Goal: Use online tool/utility: Utilize a website feature to perform a specific function

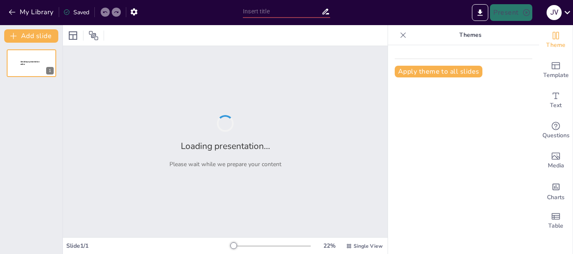
type input "Análisis Jurídico de la Validez de Transferencia de Acciones en el Régimen de S…"
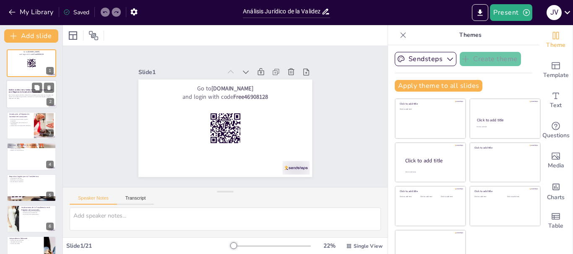
click at [26, 103] on div at bounding box center [31, 94] width 50 height 29
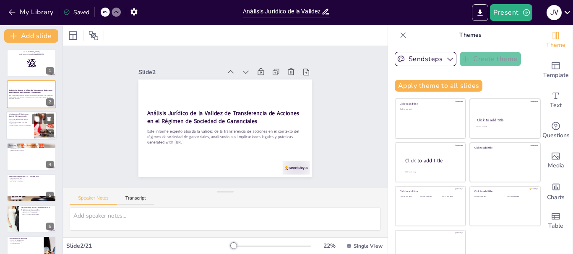
click at [25, 125] on p "Implicaciones en la separación de bienes." at bounding box center [20, 126] width 23 height 2
checkbox input "true"
type textarea "El régimen de gananciales establece que los bienes adquiridos durante el matrim…"
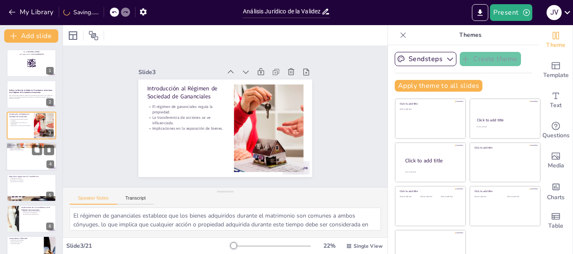
click at [19, 161] on div at bounding box center [31, 157] width 50 height 29
checkbox input "true"
type textarea "La transferencia de acciones implica un proceso formal que debe ser seguido par…"
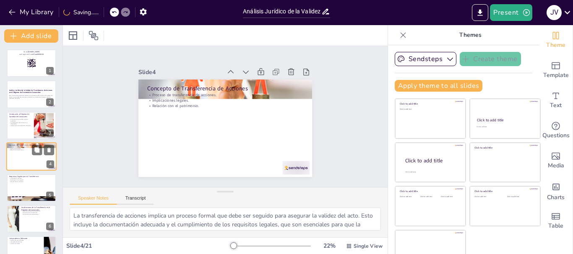
scroll to position [8, 0]
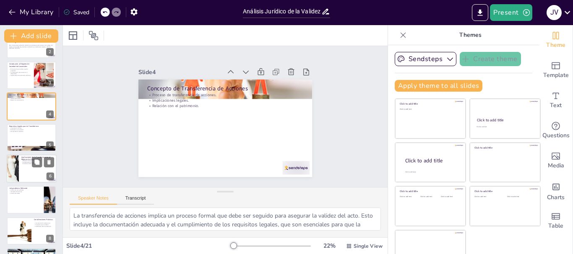
click at [21, 159] on p "Implicaciones de la Transferencia en el Régimen de Gananciales" at bounding box center [37, 158] width 33 height 5
checkbox input "true"
type textarea "La transferencia de acciones puede modificar la composición del patrimonio gana…"
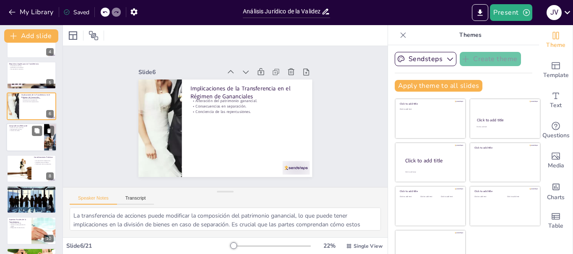
click at [21, 140] on div at bounding box center [31, 138] width 50 height 29
checkbox input "true"
type textarea "El análisis de casos judiciales proporciona una visión clara de cómo se aplican…"
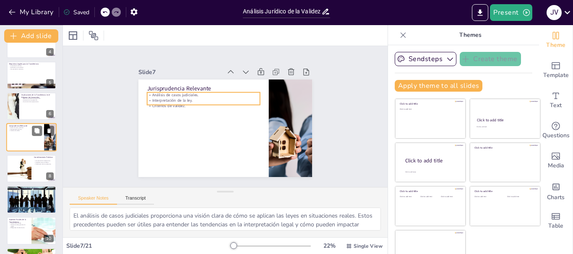
scroll to position [102, 0]
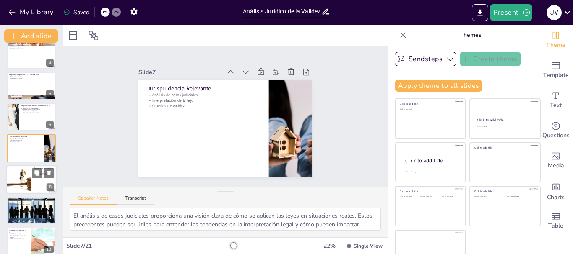
click at [19, 180] on div at bounding box center [18, 180] width 42 height 29
checkbox input "true"
type textarea "La comprensión de las implicaciones legales y financieras es esencial para cual…"
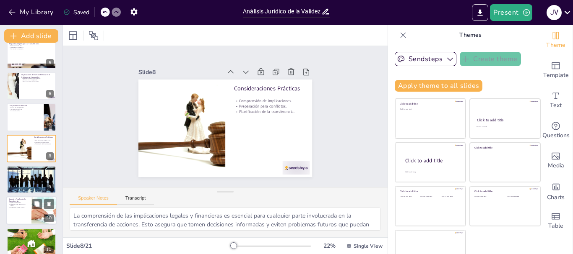
click at [21, 206] on p "Impuestos sobre ganancias de capital." at bounding box center [19, 205] width 20 height 3
checkbox input "true"
type textarea "Las implicaciones fiscales de la transferencia de acciones son significativas y…"
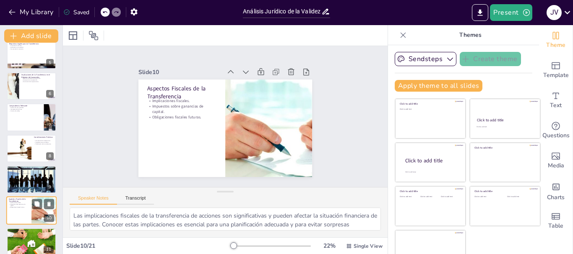
scroll to position [195, 0]
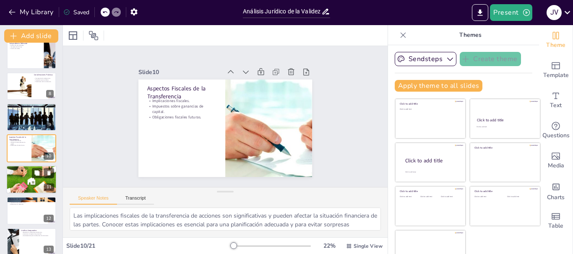
click at [23, 179] on div at bounding box center [31, 180] width 50 height 34
checkbox input "true"
type textarea "Los contratos de transferencia son fundamentales para formalizar el acto de tra…"
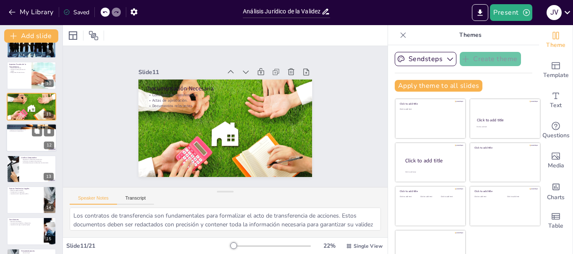
click at [28, 146] on div at bounding box center [31, 138] width 50 height 29
checkbox input "true"
type textarea "Conocer los mecanismos de resolución de conflictos es esencial para las partes …"
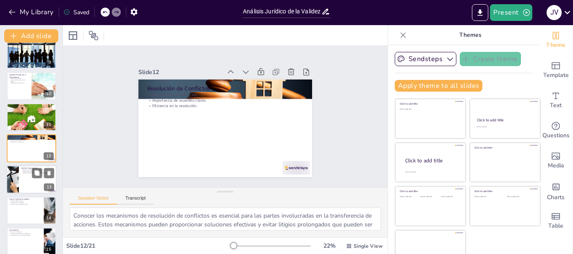
click at [23, 182] on div at bounding box center [31, 180] width 50 height 29
checkbox input "true"
type textarea "La regulación de la transferencia de acciones varía significativamente entre ju…"
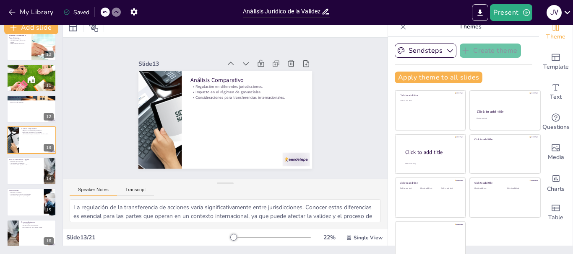
scroll to position [16, 0]
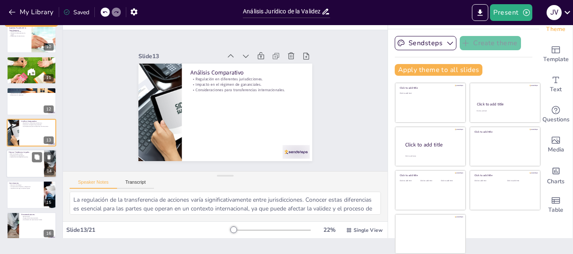
click at [30, 164] on div at bounding box center [31, 164] width 50 height 29
checkbox input "true"
type textarea "Las reformas legales pueden tener un impacto significativo en la forma en que s…"
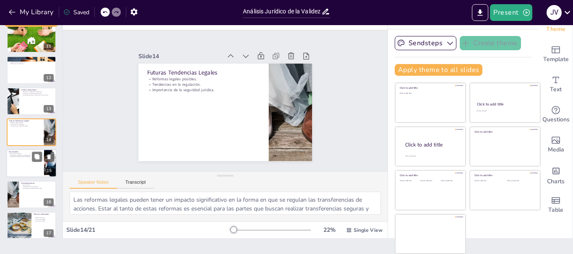
click at [23, 165] on div at bounding box center [31, 164] width 50 height 29
checkbox input "true"
type textarea "Resumir los hallazgos es crucial para que las partes comprendan la importancia …"
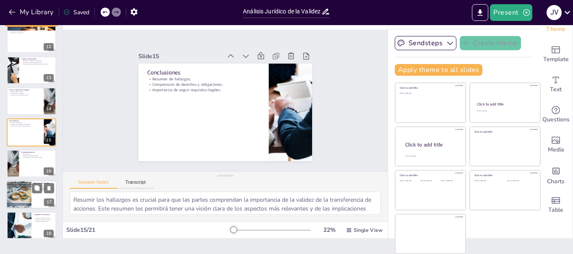
click at [24, 199] on div at bounding box center [19, 195] width 55 height 29
checkbox input "true"
type textarea "Proporcionar enlaces a artículos es una excelente manera de ofrecer información…"
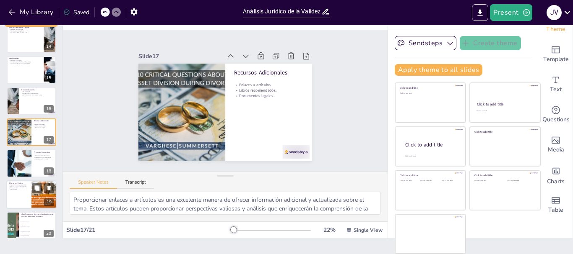
scroll to position [453, 0]
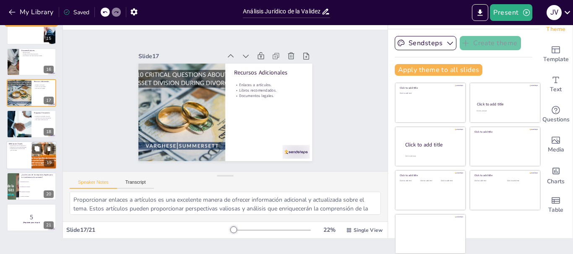
click at [17, 154] on div at bounding box center [31, 155] width 50 height 29
checkbox input "true"
type textarea "La comprensión de la validez de la transferencia de acciones es crucial para la…"
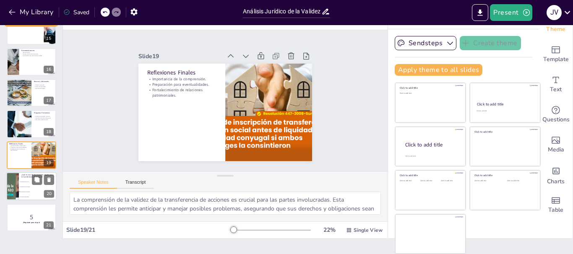
click at [21, 187] on span "Notificación a la sociedad" at bounding box center [38, 187] width 36 height 1
checkbox input "true"
type textarea "La respuesta correcta es "Documentación adecuada", ya que es uno de los requisi…"
checkbox input "true"
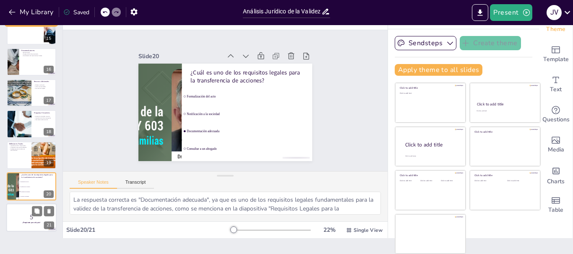
checkbox input "true"
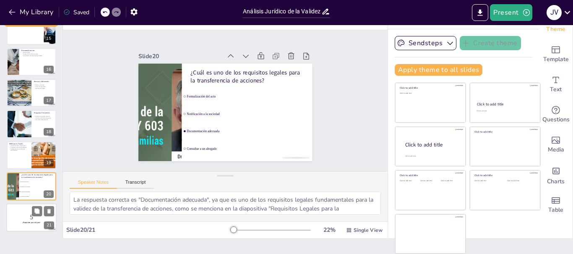
checkbox input "true"
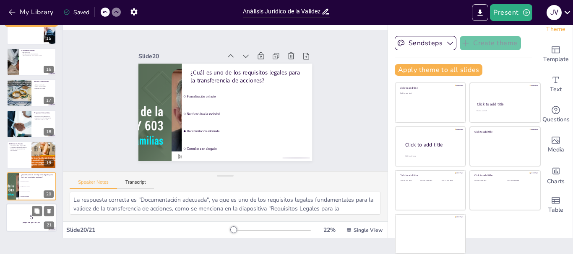
checkbox input "true"
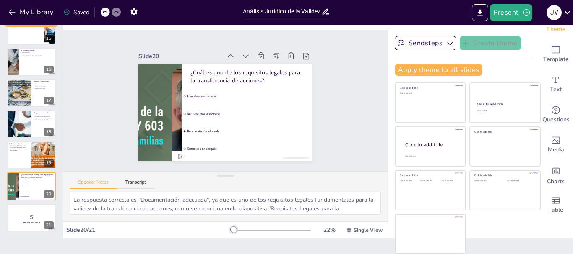
checkbox input "true"
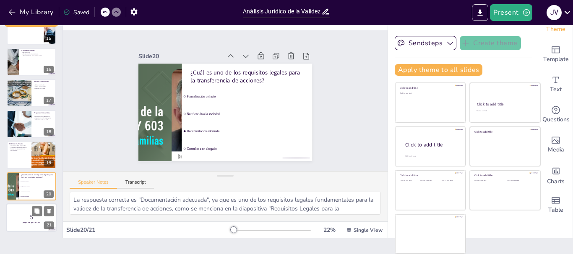
checkbox input "true"
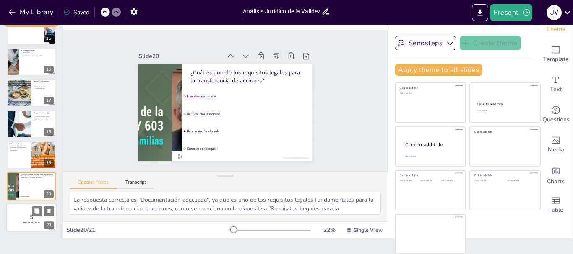
checkbox input "true"
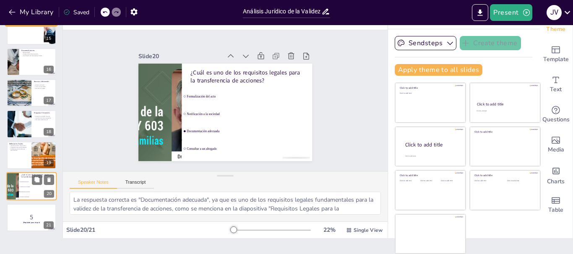
checkbox input "true"
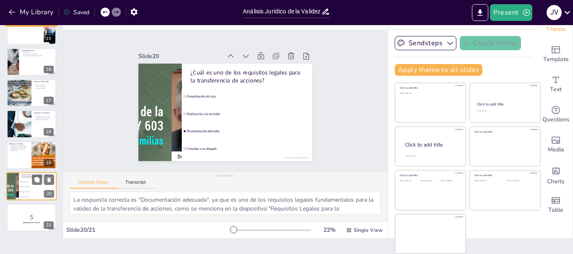
checkbox input "true"
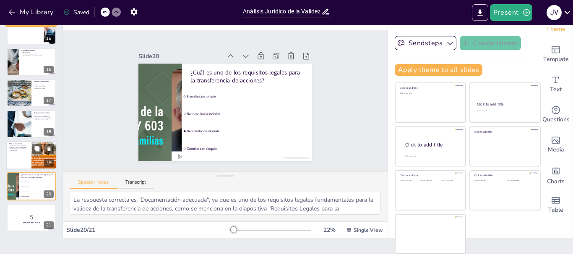
checkbox input "true"
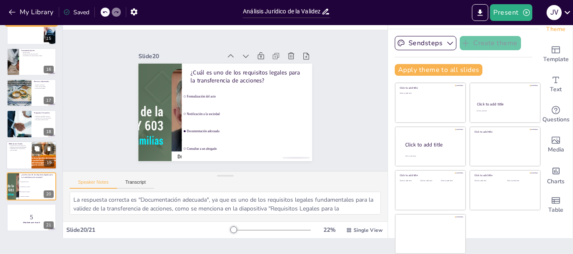
checkbox input "true"
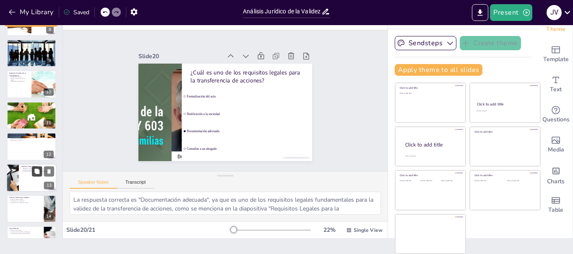
checkbox input "true"
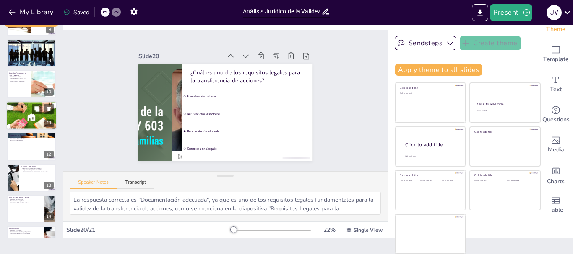
checkbox input "true"
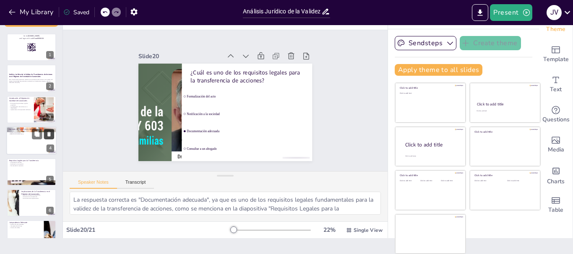
checkbox input "true"
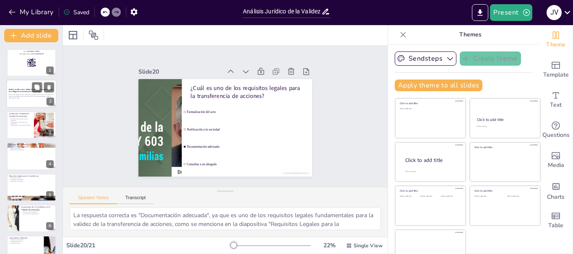
checkbox input "true"
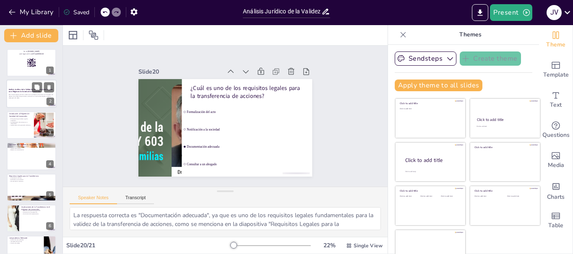
checkbox input "true"
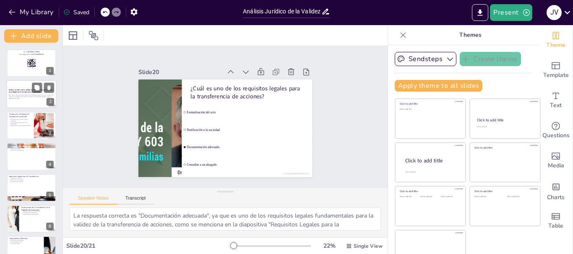
checkbox input "true"
click at [16, 96] on p "Este informe experto aborda la validez de la transferencia de acciones en el co…" at bounding box center [31, 96] width 45 height 3
checkbox input "true"
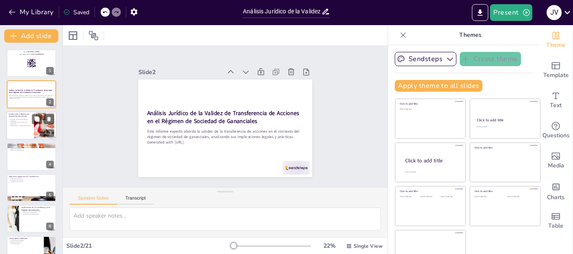
click at [20, 127] on div at bounding box center [31, 126] width 50 height 29
checkbox input "true"
type textarea "El régimen de gananciales establece que los bienes adquiridos durante el matrim…"
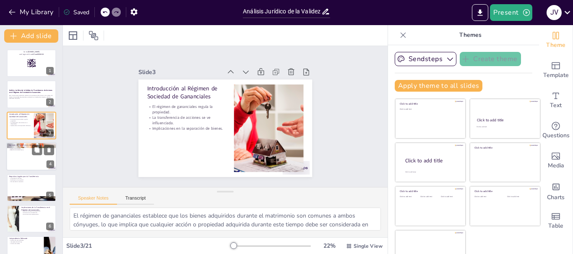
click at [21, 152] on div at bounding box center [31, 157] width 50 height 29
checkbox input "true"
type textarea "La transferencia de acciones implica un proceso formal que debe ser seguido par…"
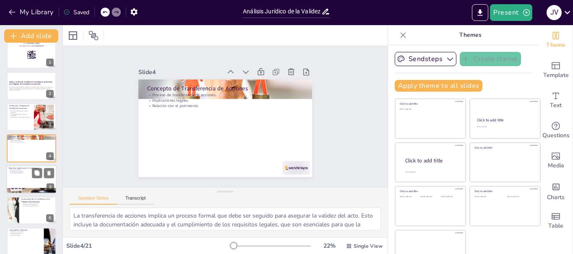
click at [23, 176] on div at bounding box center [31, 180] width 50 height 29
checkbox input "true"
type textarea "La formalización del acto de transferencia es un requisito legal crucial. Sin u…"
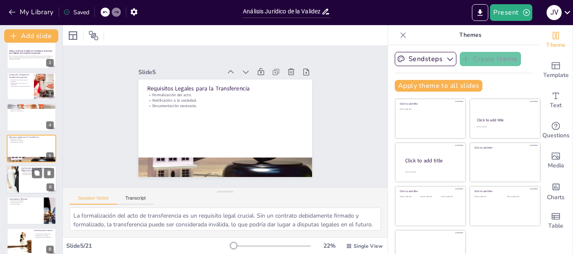
click at [16, 179] on div at bounding box center [12, 180] width 71 height 29
checkbox input "true"
type textarea "La transferencia de acciones puede modificar la composición del patrimonio gana…"
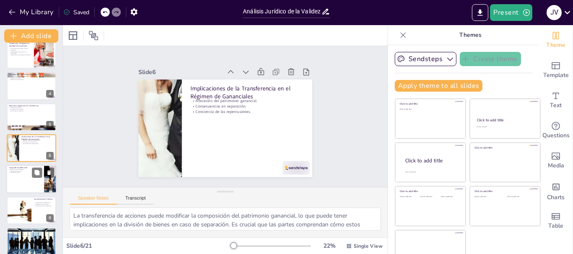
click at [16, 184] on div at bounding box center [31, 180] width 50 height 29
checkbox input "true"
type textarea "El análisis de casos judiciales proporciona una visión clara de cómo se aplican…"
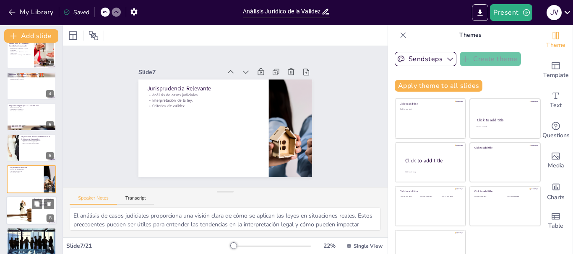
scroll to position [102, 0]
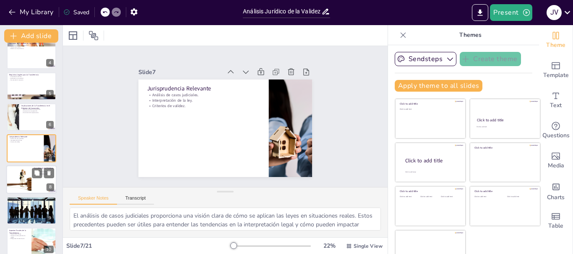
click at [20, 186] on div at bounding box center [18, 180] width 42 height 29
checkbox input "true"
type textarea "La comprensión de las implicaciones legales y financieras es esencial para cual…"
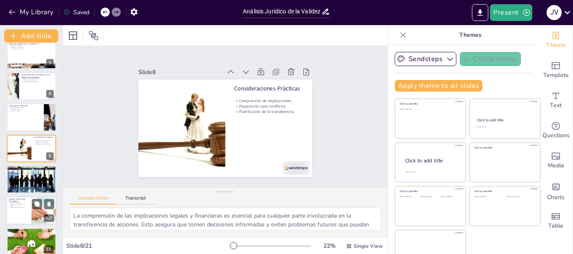
click at [17, 215] on div at bounding box center [31, 211] width 50 height 29
checkbox input "true"
type textarea "Las implicaciones fiscales de la transferencia de acciones son significativas y…"
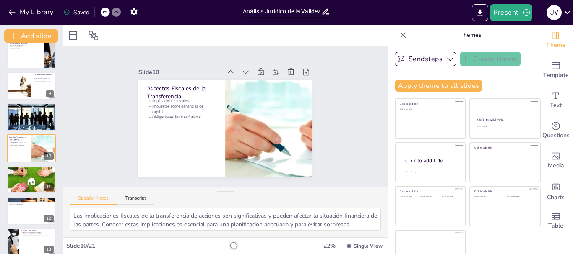
click at [20, 226] on div "Go to [DOMAIN_NAME] and login with code Free46908128 1 Análisis Jurídico de la …" at bounding box center [31, 180] width 62 height 652
click at [23, 216] on div at bounding box center [31, 211] width 50 height 29
checkbox input "true"
type textarea "Conocer los mecanismos de resolución de conflictos es esencial para las partes …"
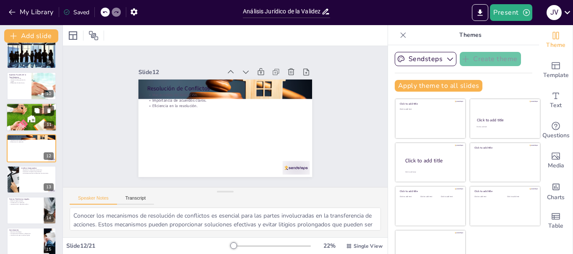
click at [43, 114] on div at bounding box center [43, 111] width 22 height 10
checkbox input "true"
type textarea "Los contratos de transferencia son fundamentales para formalizar el acto de tra…"
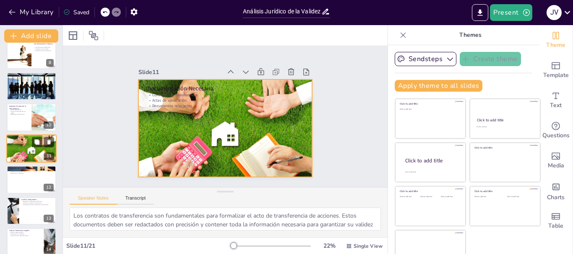
click at [23, 152] on div at bounding box center [31, 149] width 50 height 34
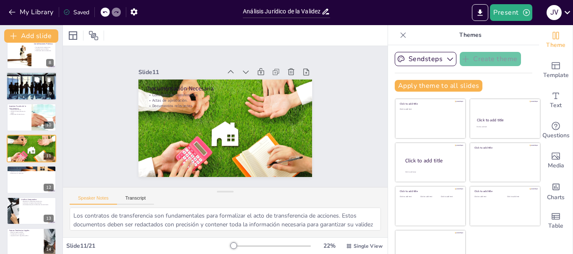
click at [14, 126] on div at bounding box center [31, 118] width 49 height 28
checkbox input "true"
type textarea "Las implicaciones fiscales de la transferencia de acciones son significativas y…"
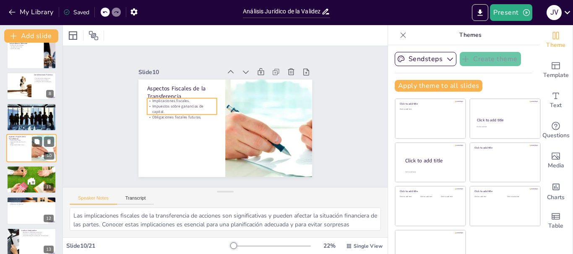
click at [16, 145] on p "Obligaciones fiscales futuras." at bounding box center [19, 146] width 20 height 2
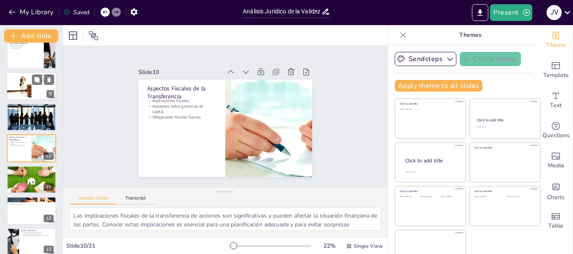
click at [17, 118] on div at bounding box center [31, 117] width 49 height 31
checkbox input "true"
type textarea "La formalización adecuada de la transferencia es una de las estrategias más imp…"
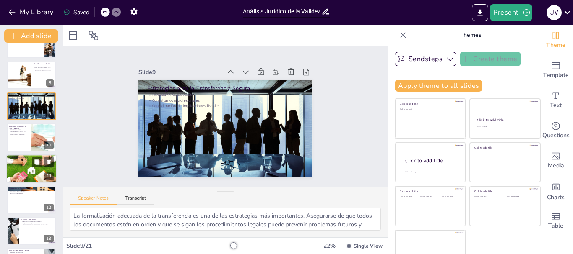
click at [25, 168] on div at bounding box center [31, 169] width 50 height 34
checkbox input "true"
type textarea "Los contratos de transferencia son fundamentales para formalizar el acto de tra…"
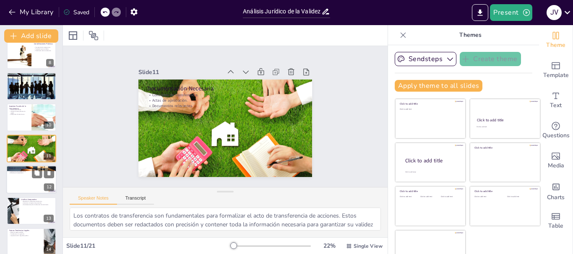
click at [23, 193] on div "Resolución de Conflictos Mecanismos de resolución. Importancia de acuerdos clar…" at bounding box center [31, 180] width 50 height 29
checkbox input "true"
type textarea "Conocer los mecanismos de resolución de conflictos es esencial para las partes …"
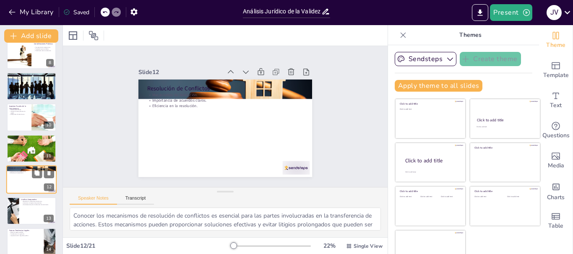
scroll to position [258, 0]
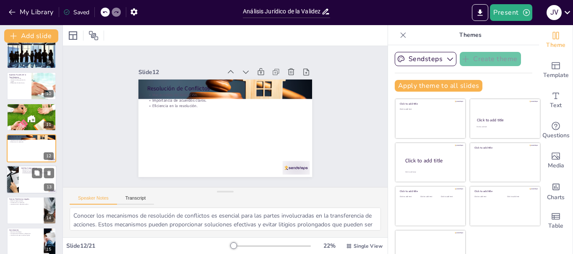
click at [15, 177] on div at bounding box center [12, 180] width 54 height 29
checkbox input "true"
type textarea "La regulación de la transferencia de acciones varía significativamente entre ju…"
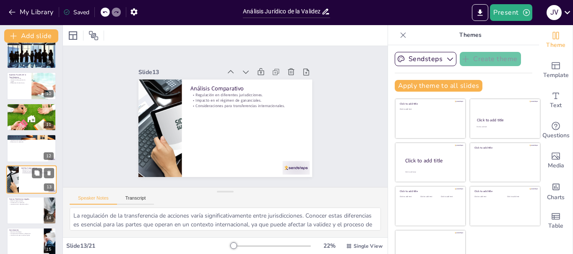
scroll to position [289, 0]
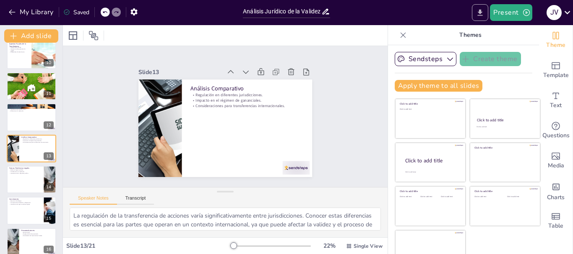
click at [480, 16] on icon "Export to PowerPoint" at bounding box center [480, 12] width 5 height 6
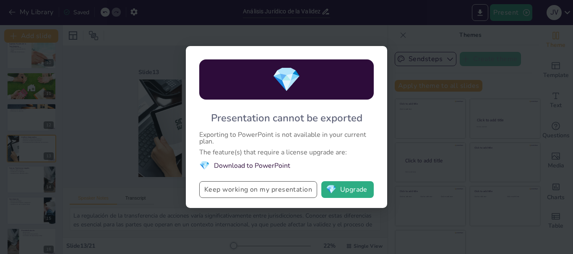
click at [300, 189] on button "Keep working on my presentation" at bounding box center [258, 190] width 118 height 17
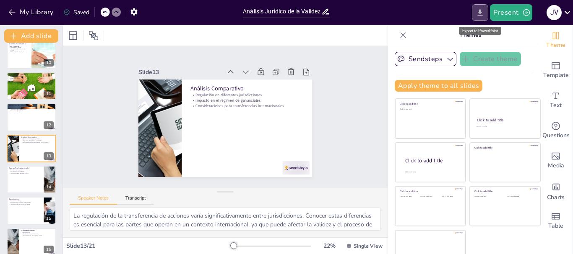
click at [482, 16] on icon "Export to PowerPoint" at bounding box center [479, 12] width 9 height 9
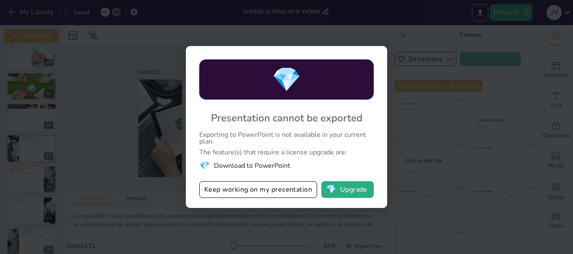
click at [343, 45] on div "💎 Presentation cannot be exported Exporting to PowerPoint is not available in y…" at bounding box center [286, 127] width 573 height 254
click at [372, 34] on div "💎 Presentation cannot be exported Exporting to PowerPoint is not available in y…" at bounding box center [286, 127] width 573 height 254
click at [272, 196] on button "Keep working on my presentation" at bounding box center [258, 190] width 118 height 17
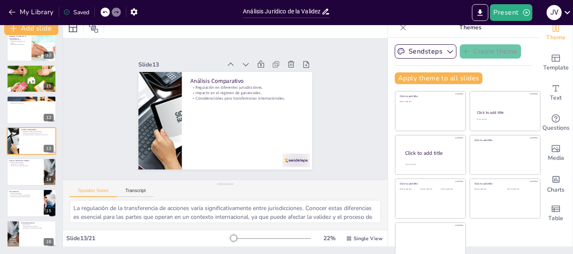
scroll to position [0, 0]
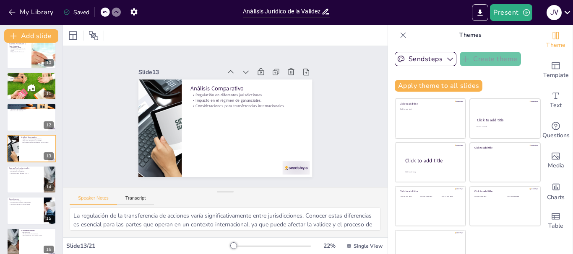
checkbox input "true"
